Goal: Transaction & Acquisition: Book appointment/travel/reservation

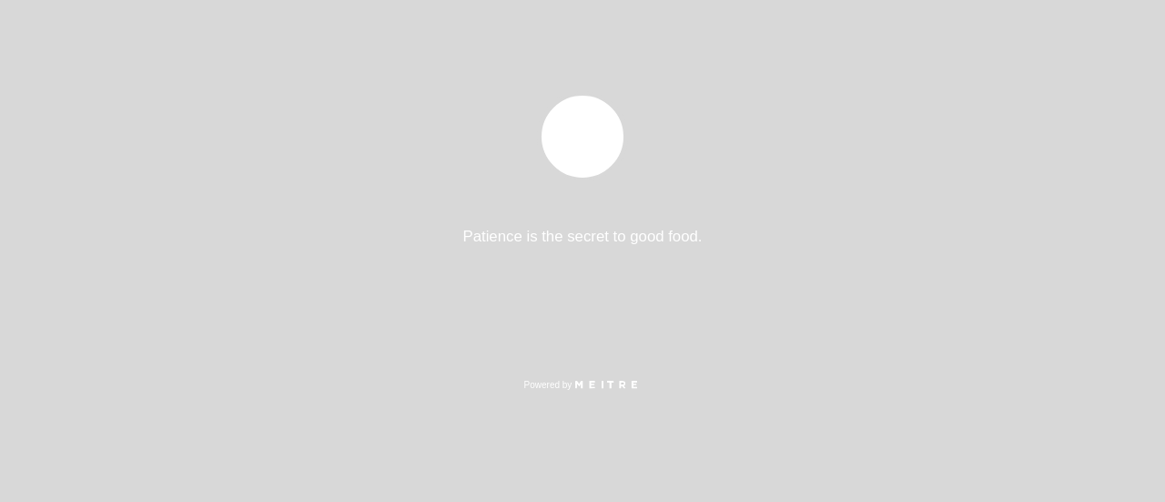
select select "es"
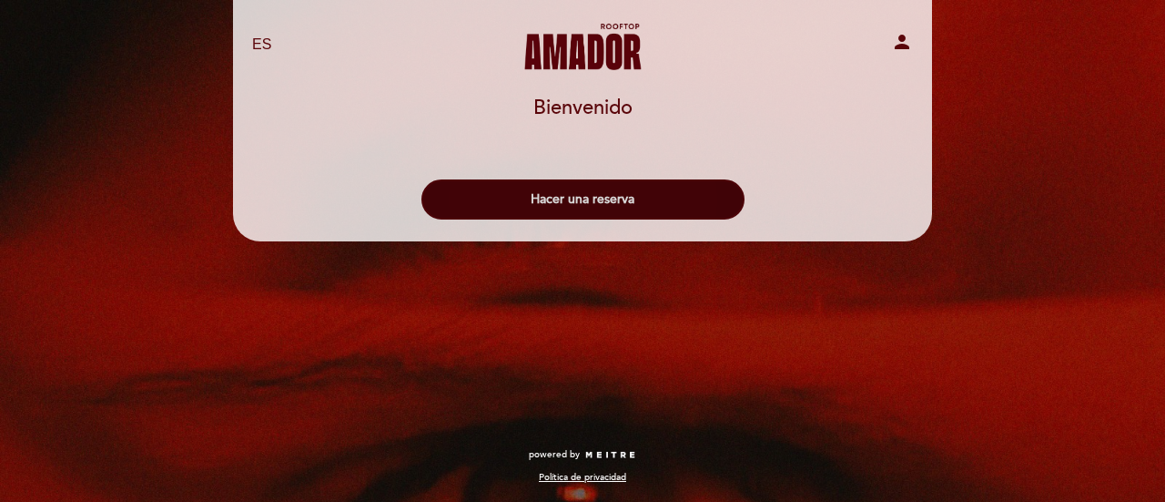
click at [703, 185] on button "Hacer una reserva" at bounding box center [582, 199] width 323 height 40
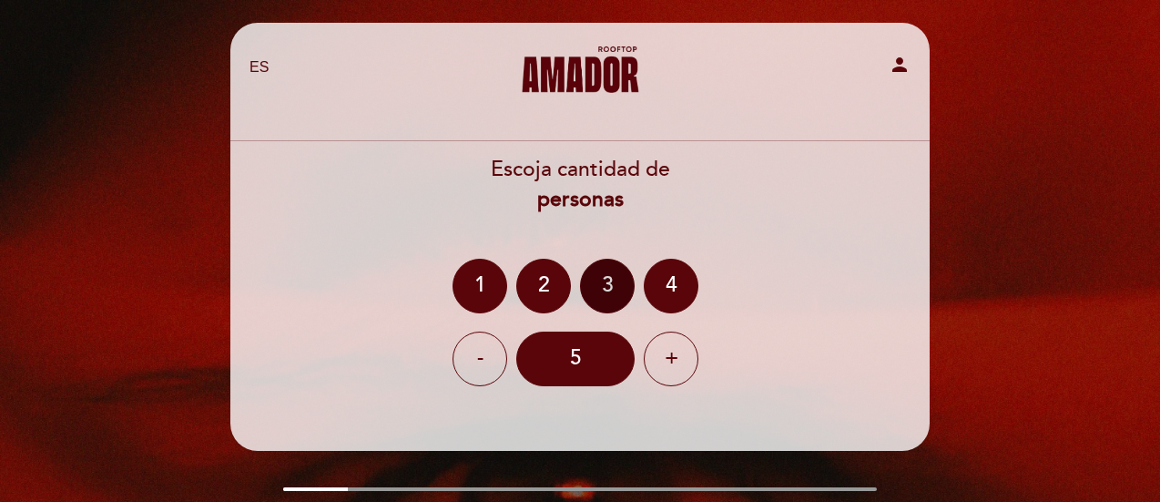
click at [604, 279] on div "3" at bounding box center [607, 286] width 55 height 55
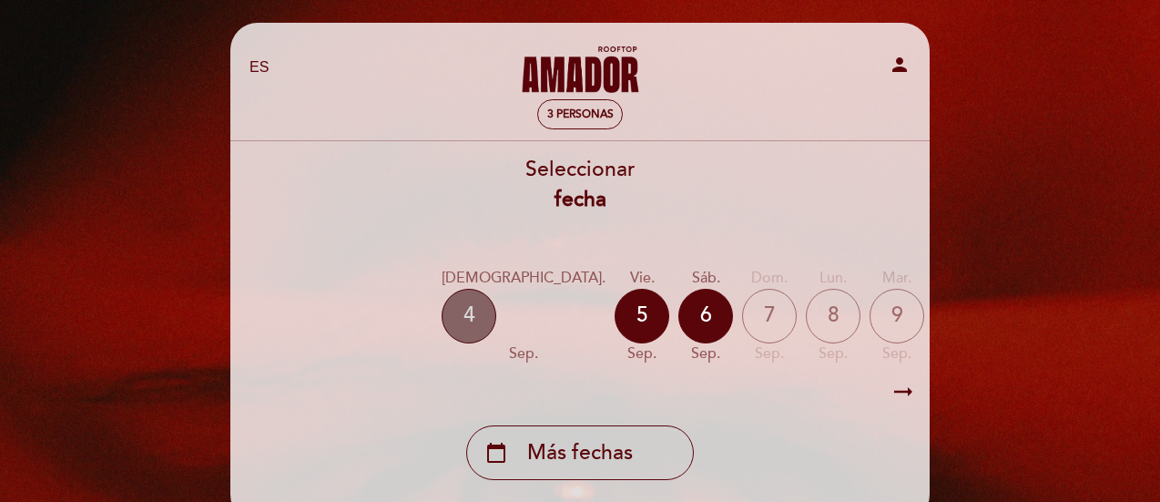
click at [456, 321] on div "4" at bounding box center [468, 316] width 55 height 55
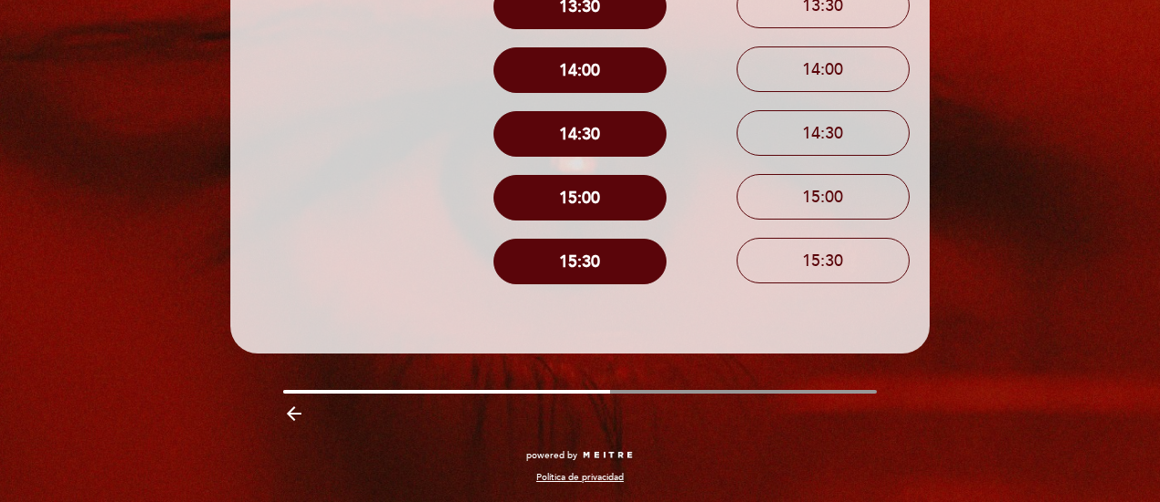
scroll to position [402, 0]
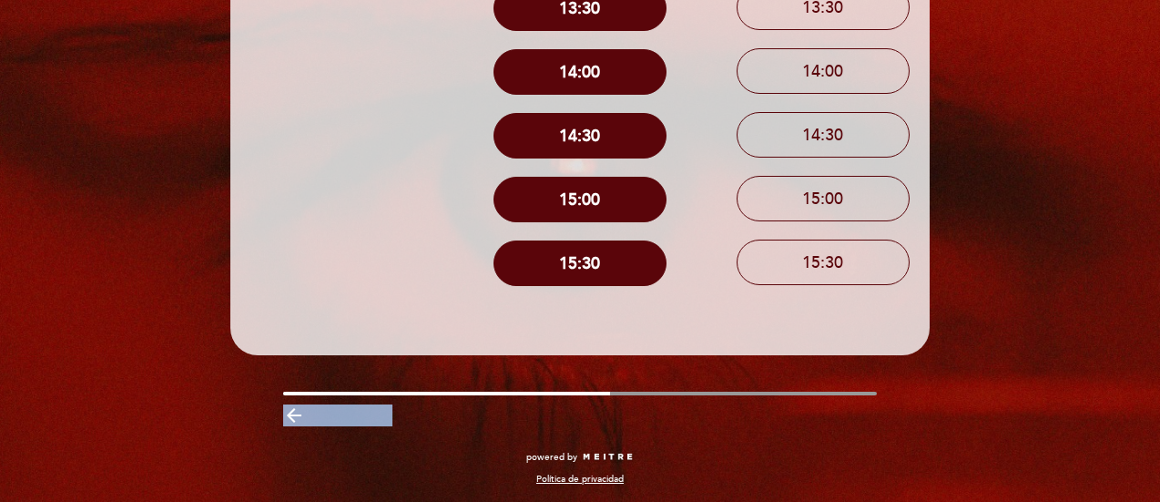
drag, startPoint x: 581, startPoint y: 392, endPoint x: 661, endPoint y: 403, distance: 80.8
click at [661, 403] on div "arrow_backward" at bounding box center [580, 411] width 726 height 41
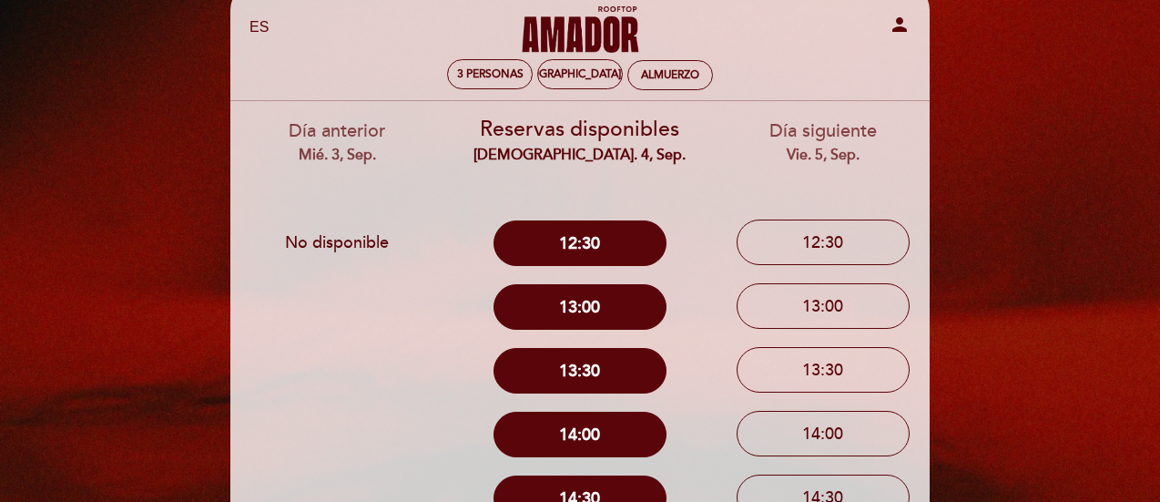
scroll to position [41, 0]
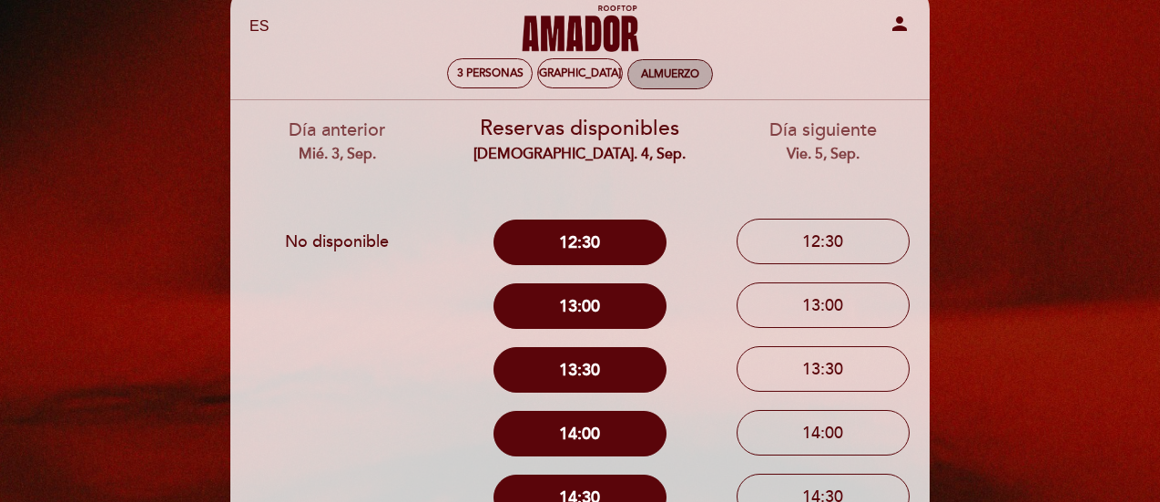
click at [642, 69] on div "Almuerzo" at bounding box center [670, 74] width 58 height 14
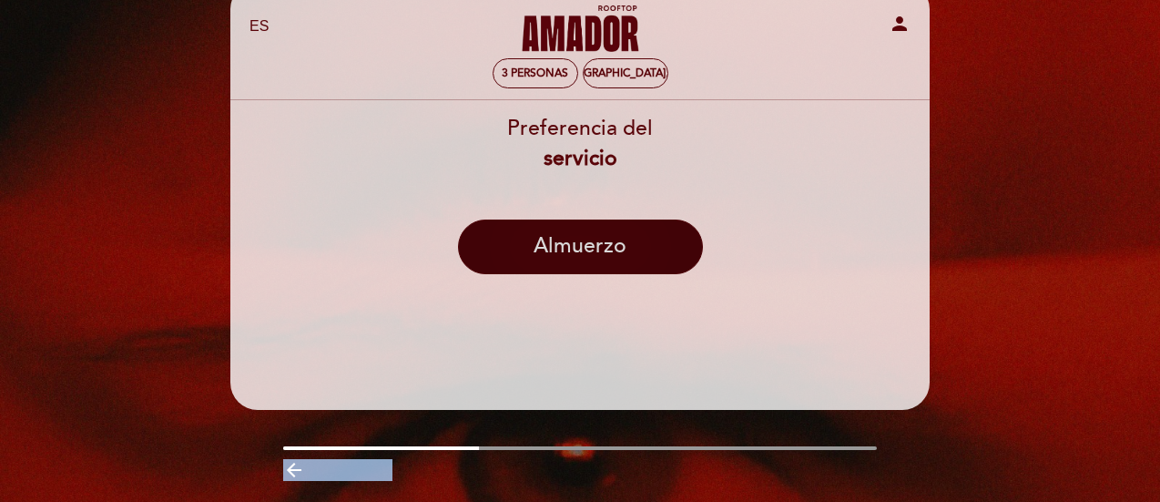
click at [608, 250] on button "Almuerzo" at bounding box center [580, 246] width 245 height 55
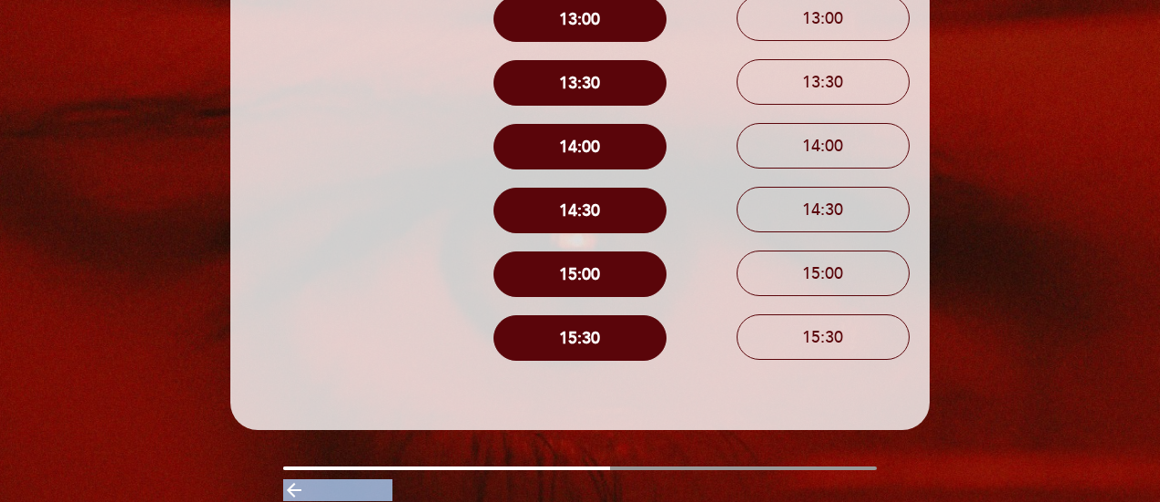
scroll to position [333, 0]
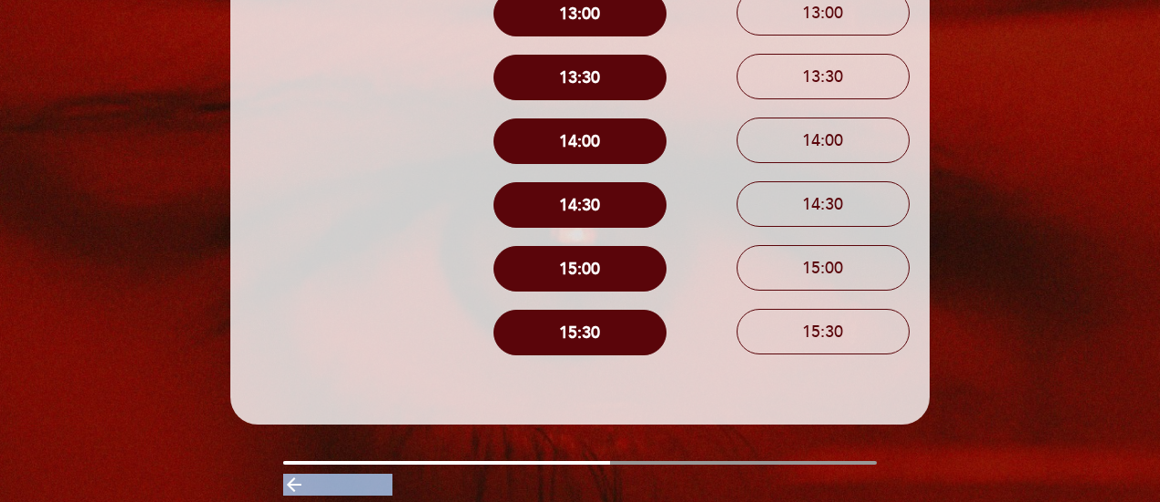
drag, startPoint x: 566, startPoint y: 460, endPoint x: 648, endPoint y: 463, distance: 82.0
click at [648, 463] on div "EN ES PT [PERSON_NAME] Rooftop person 3 personas jue. 4, sep. [GEOGRAPHIC_DATA]…" at bounding box center [580, 131] width 726 height 883
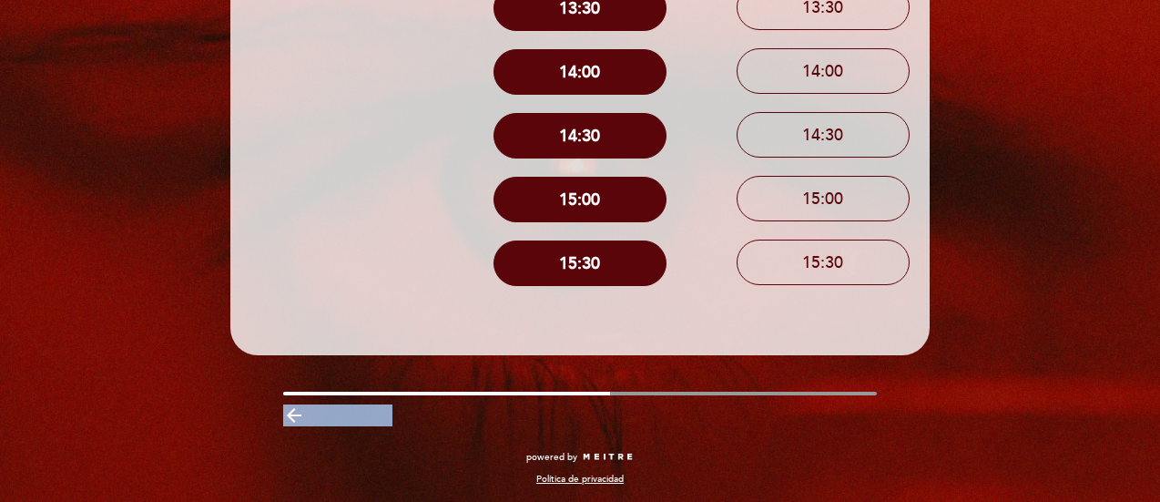
scroll to position [404, 0]
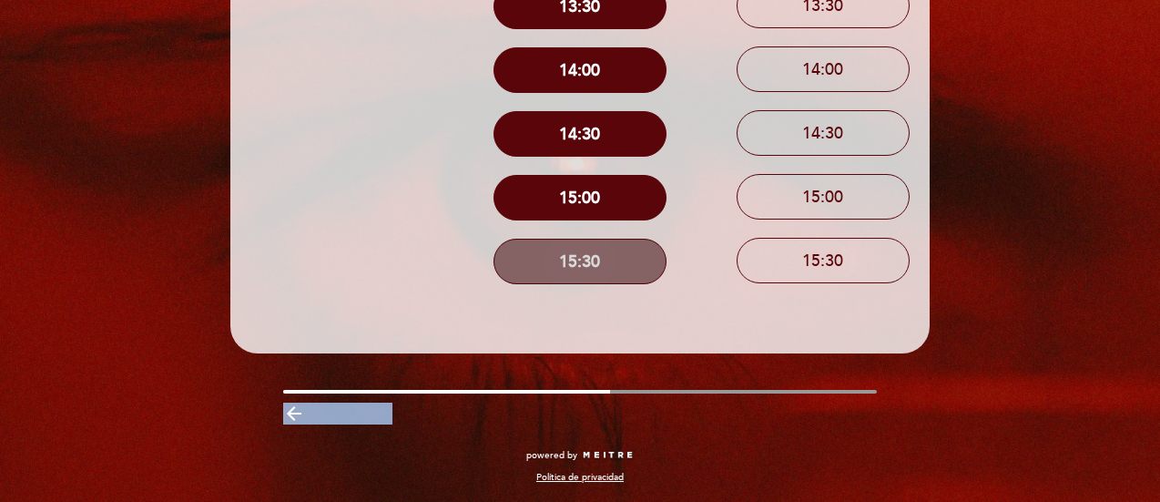
click at [571, 265] on button "15:30" at bounding box center [579, 262] width 173 height 46
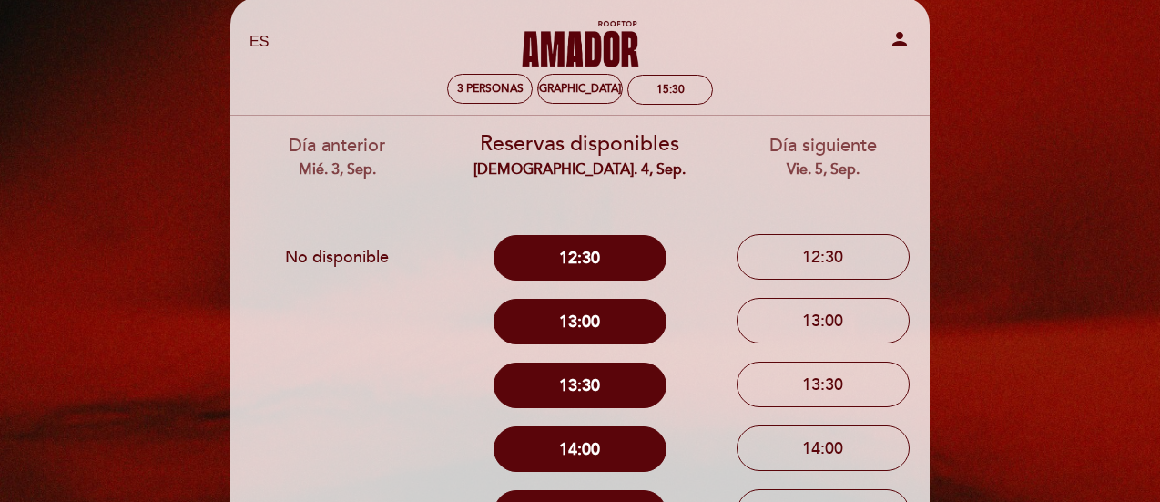
scroll to position [0, 0]
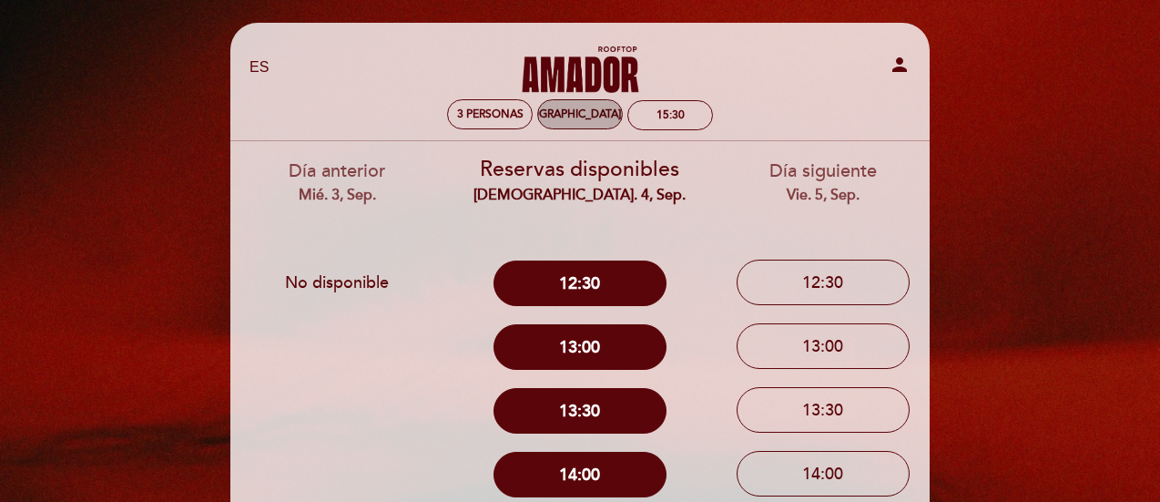
click at [574, 115] on div "[DEMOGRAPHIC_DATA]. 4, sep." at bounding box center [580, 114] width 156 height 14
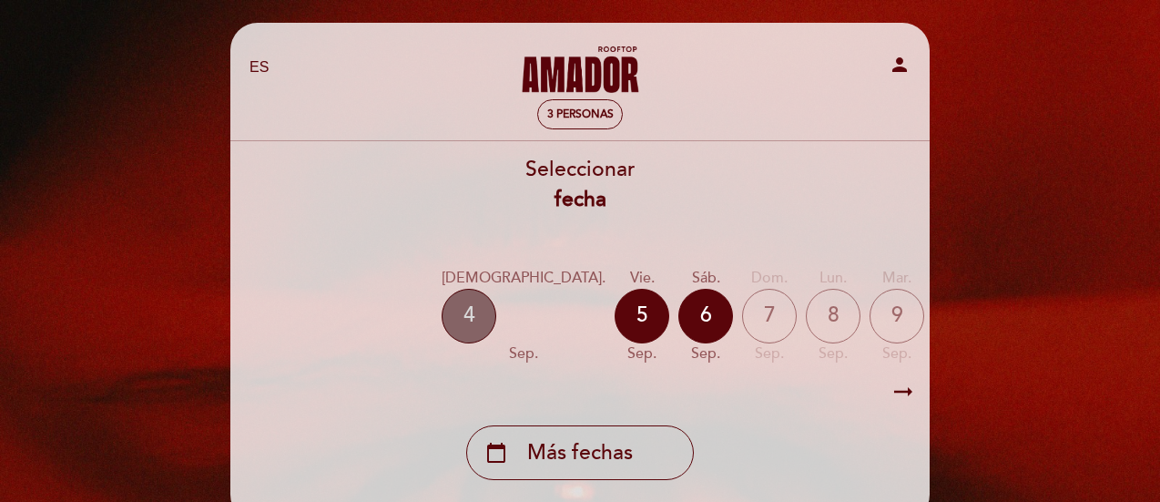
click at [460, 326] on div "4" at bounding box center [468, 316] width 55 height 55
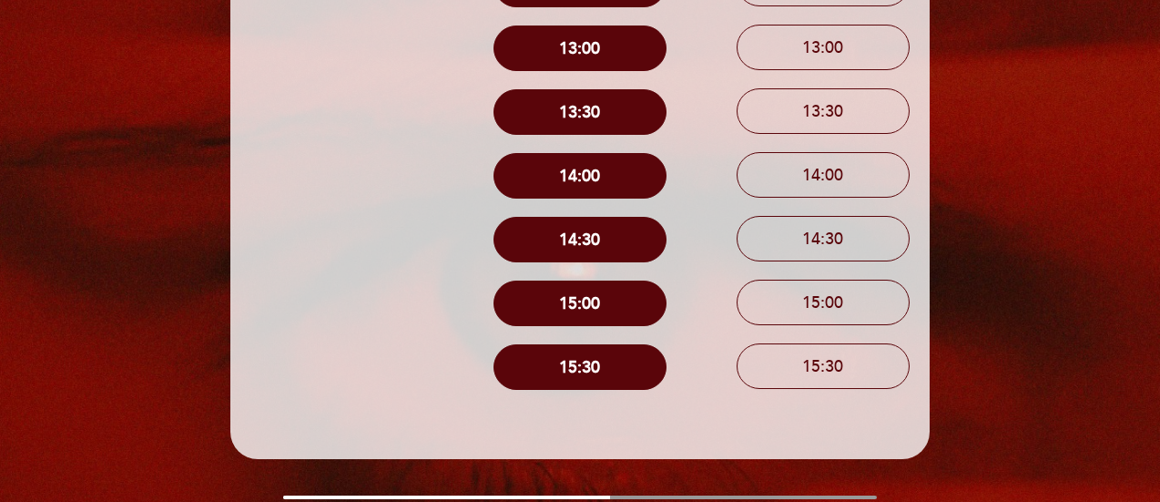
scroll to position [302, 0]
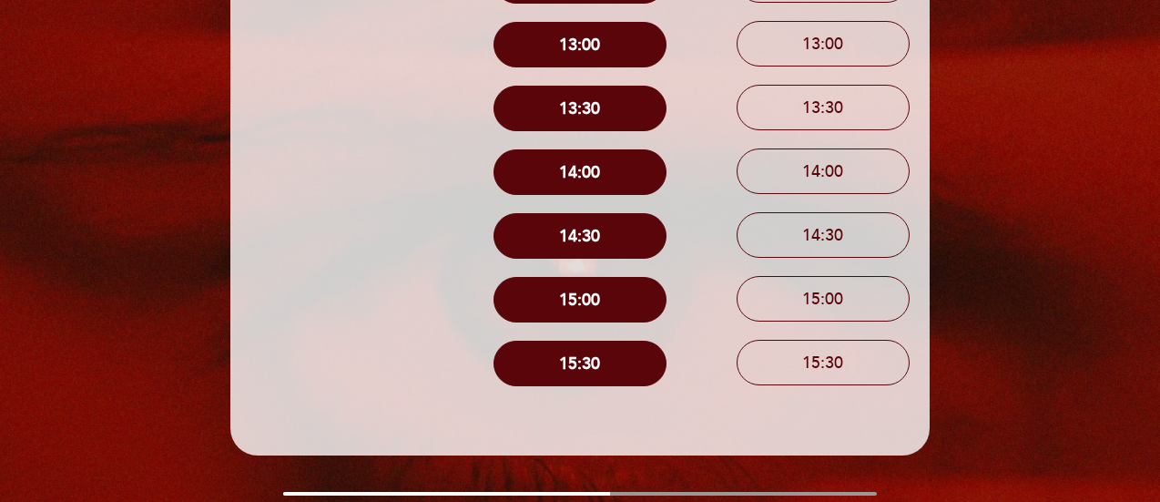
click at [613, 405] on div "Día anterior mié. 3, sep. No disponible Reservas disponibles jue. 4, sep. 12:30" at bounding box center [579, 126] width 701 height 574
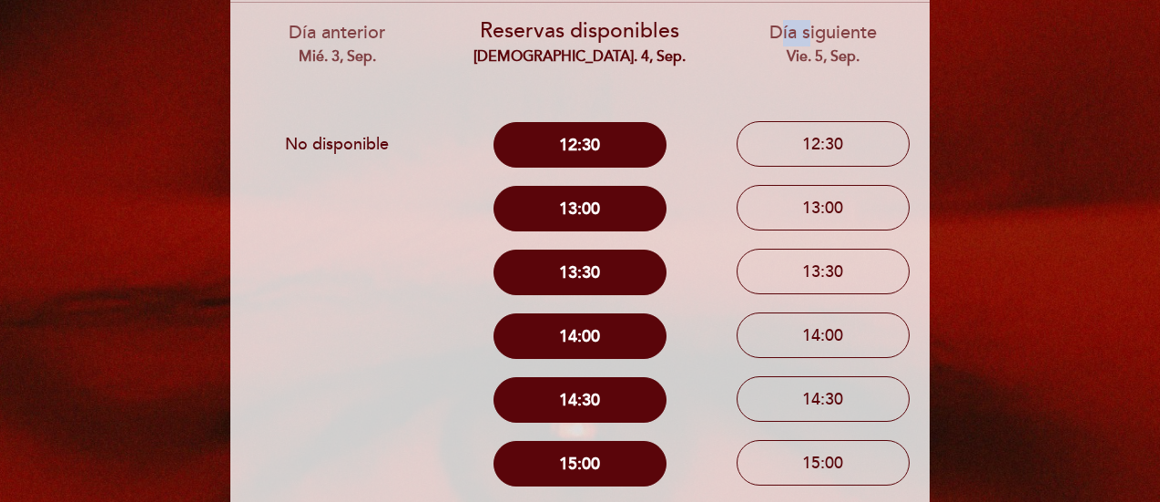
scroll to position [165, 0]
